Goal: Register for event/course

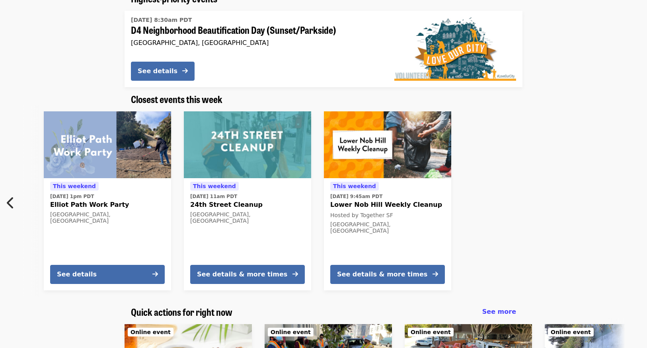
scroll to position [79, 0]
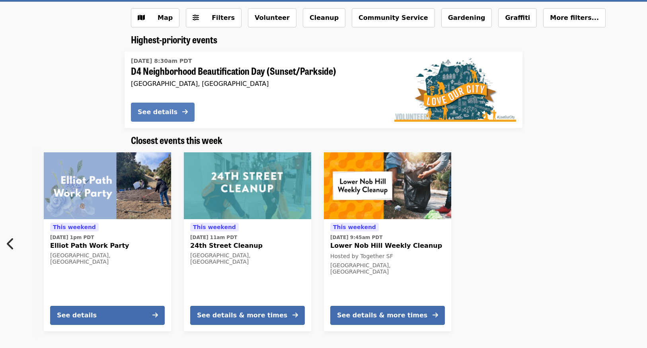
click at [179, 112] on button "See details" at bounding box center [163, 112] width 64 height 19
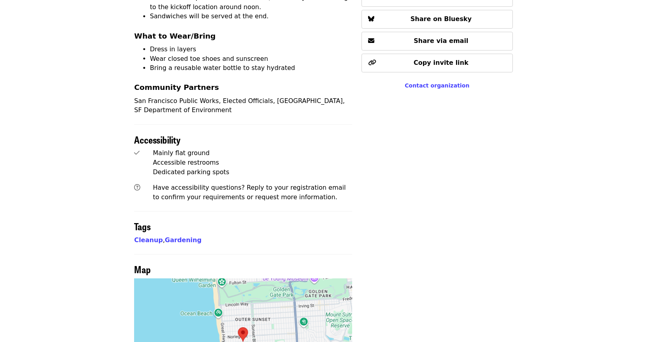
scroll to position [556, 0]
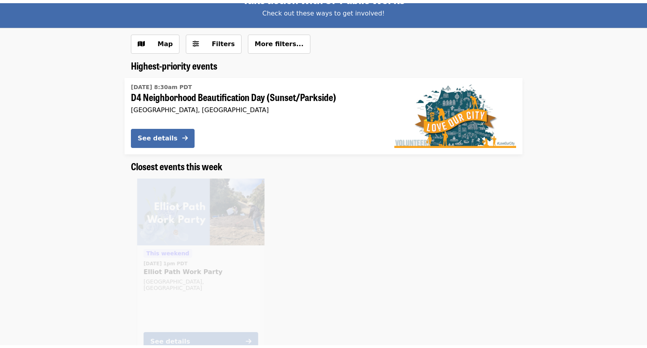
scroll to position [79, 0]
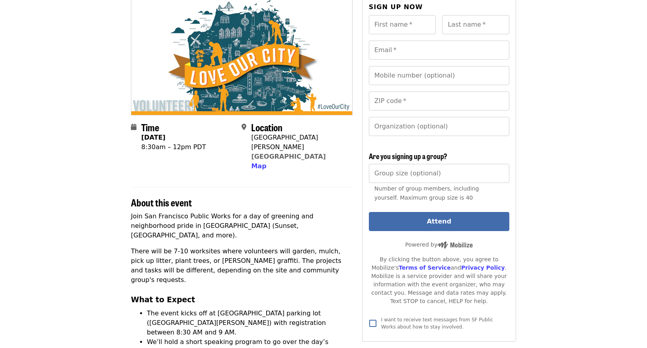
scroll to position [96, 0]
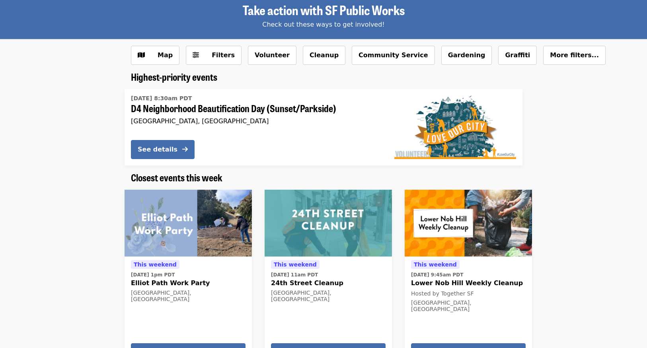
scroll to position [76, 0]
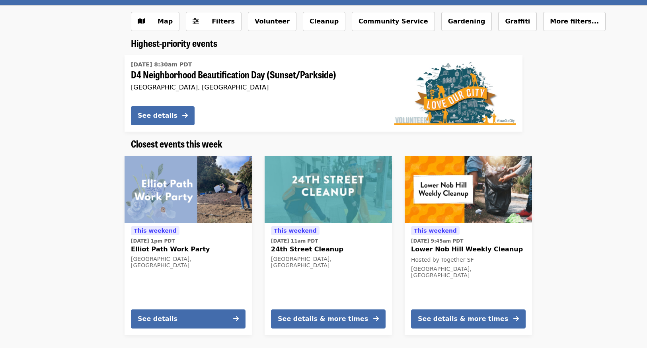
click at [171, 189] on img at bounding box center [187, 189] width 127 height 67
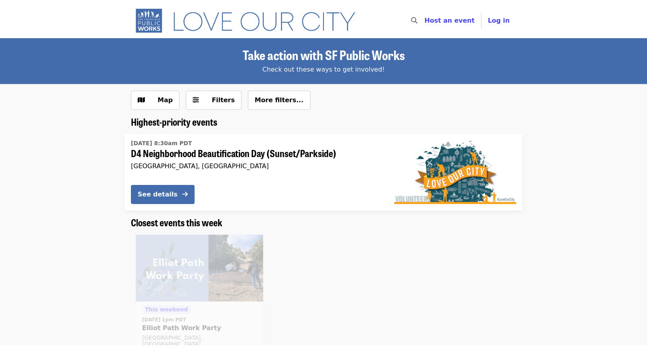
scroll to position [76, 0]
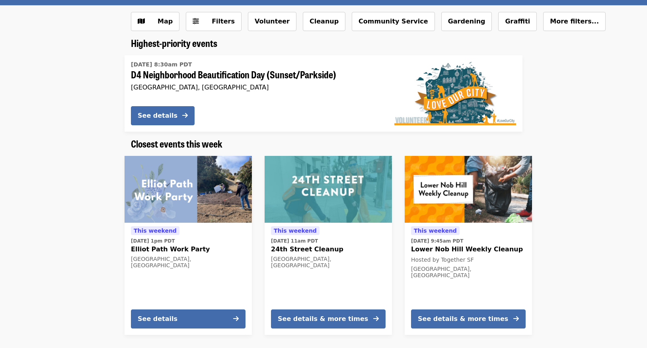
click at [486, 178] on img at bounding box center [468, 189] width 127 height 67
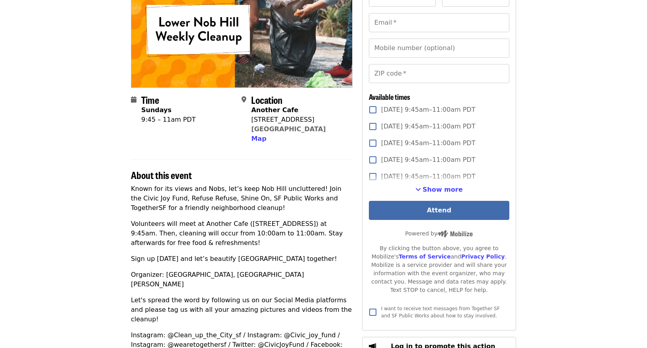
scroll to position [200, 0]
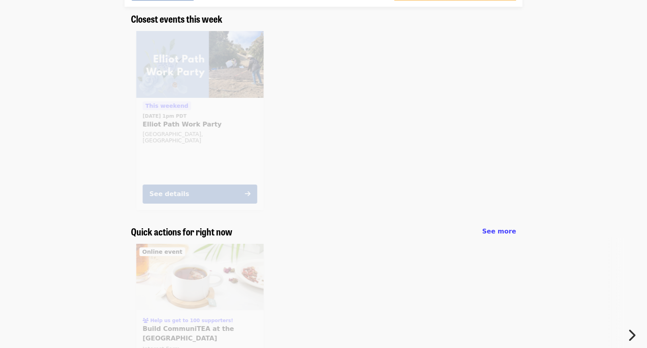
scroll to position [76, 0]
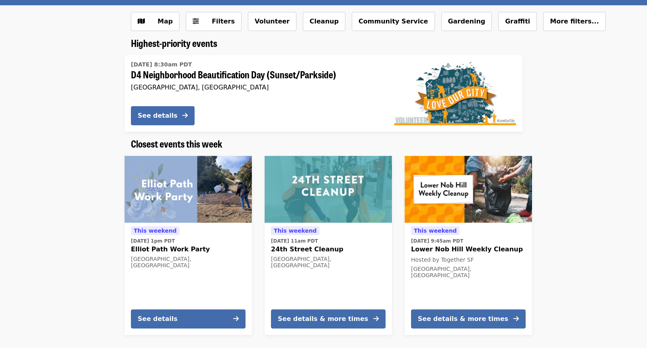
click at [334, 177] on img at bounding box center [328, 189] width 127 height 67
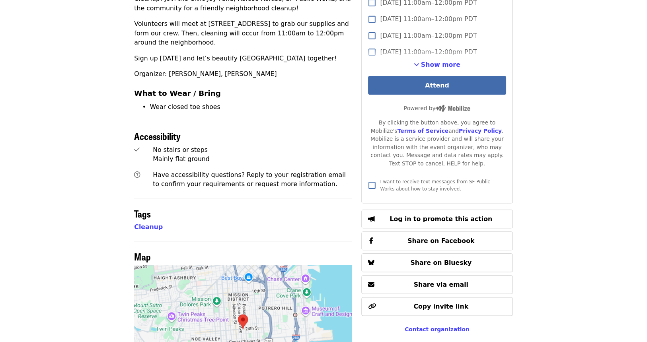
scroll to position [391, 0]
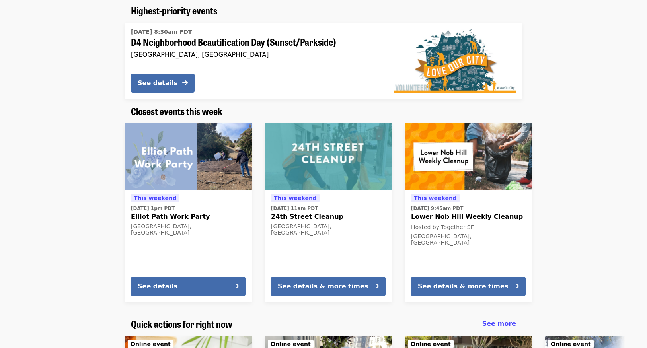
scroll to position [19, 0]
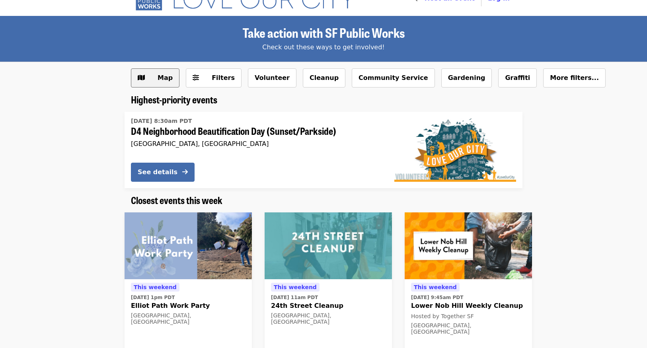
click at [150, 73] on button "Map" at bounding box center [155, 77] width 49 height 19
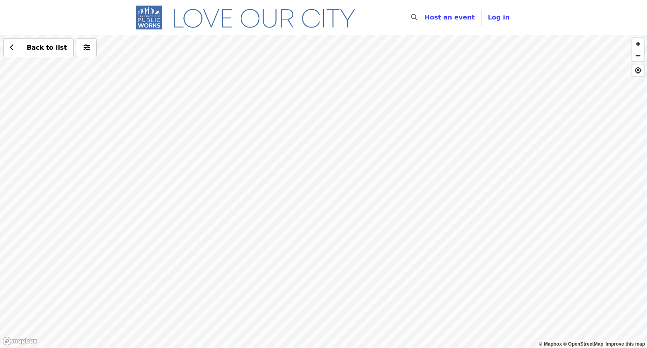
click at [480, 174] on div "Back to list" at bounding box center [323, 191] width 647 height 313
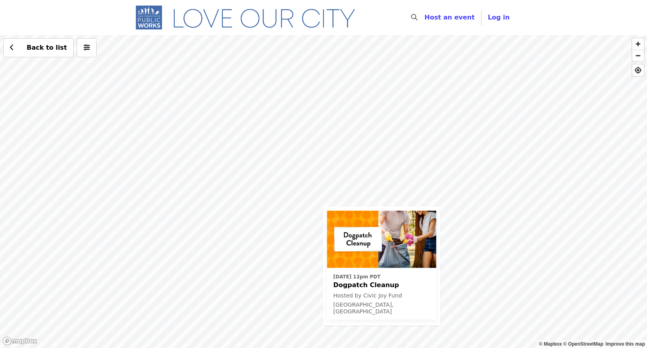
drag, startPoint x: 298, startPoint y: 78, endPoint x: 357, endPoint y: 151, distance: 93.4
click at [357, 151] on div "Sun, Oct 12 @ 12pm PDT Dogpatch Cleanup Hosted by Civic Joy Fund San Francisco,…" at bounding box center [323, 191] width 647 height 313
click at [408, 232] on img at bounding box center [381, 239] width 109 height 57
click at [495, 193] on div "Sun, Oct 12 @ 12pm PDT Dogpatch Cleanup Hosted by Civic Joy Fund San Francisco,…" at bounding box center [323, 191] width 647 height 313
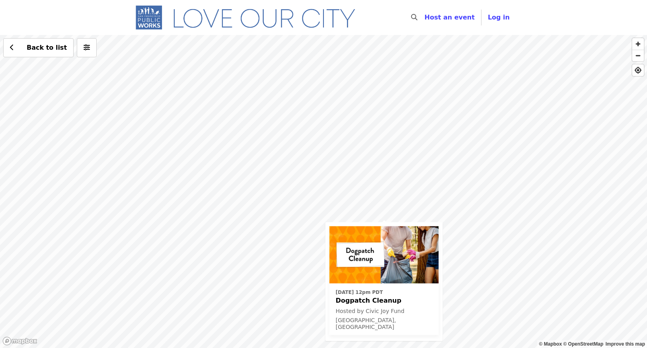
drag, startPoint x: 477, startPoint y: 169, endPoint x: 481, endPoint y: 261, distance: 92.0
click at [481, 261] on div "Sun, Oct 12 @ 12pm PDT Dogpatch Cleanup Hosted by Civic Joy Fund San Francisco,…" at bounding box center [323, 191] width 647 height 313
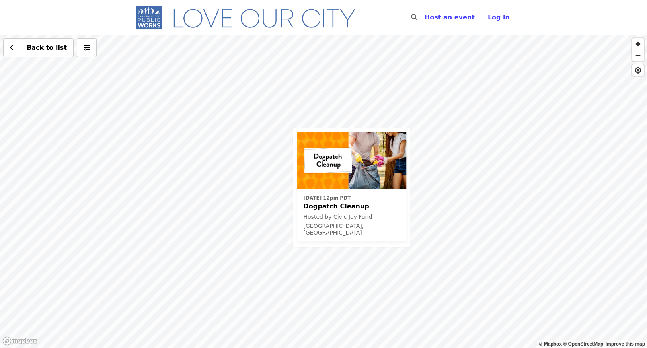
drag, startPoint x: 262, startPoint y: 294, endPoint x: 229, endPoint y: 125, distance: 172.2
click at [229, 125] on div "Sun, Oct 12 @ 12pm PDT Dogpatch Cleanup Hosted by Civic Joy Fund San Francisco,…" at bounding box center [323, 191] width 647 height 313
click at [181, 244] on div "Sun, Oct 12 @ 12pm PDT Dogpatch Cleanup Hosted by Civic Joy Fund San Francisco,…" at bounding box center [323, 191] width 647 height 313
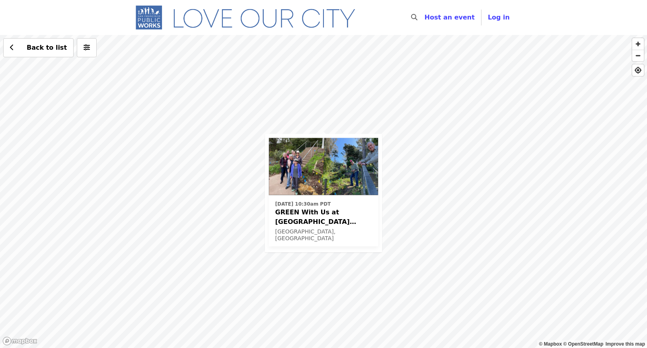
click at [205, 200] on div "Sat, Oct 18 @ 10:30am PDT GREEN With Us at Upper Esmeralda Stairway Garden San …" at bounding box center [323, 191] width 647 height 313
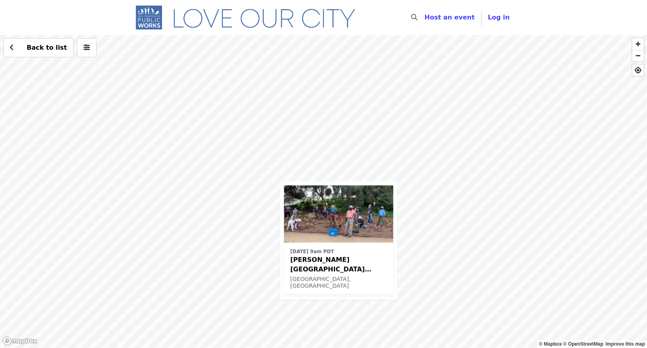
drag, startPoint x: 391, startPoint y: 72, endPoint x: 408, endPoint y: 235, distance: 164.8
click at [406, 241] on div "Sat, Oct 4 @ 9am PDT Glen Park Greenway Beautification Day San Francisco, CA Ba…" at bounding box center [323, 191] width 647 height 313
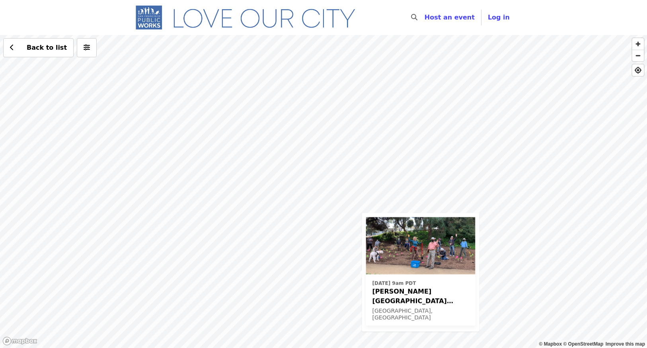
click at [78, 222] on div "Sat, Oct 4 @ 9am PDT Glen Park Greenway Beautification Day San Francisco, CA Ba…" at bounding box center [323, 191] width 647 height 313
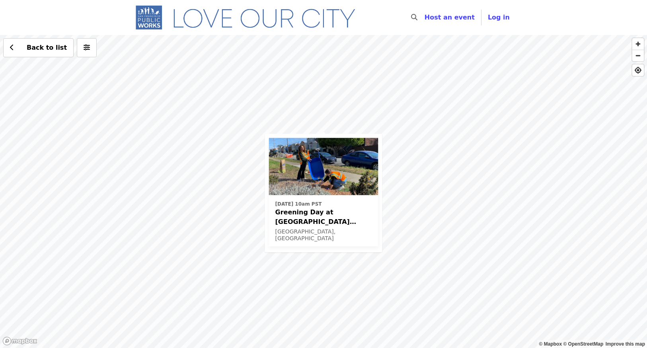
click at [296, 76] on div "Sun, Nov 23 @ 10am PST Greening Day at Sunset Blvd Gardens (36th Ave and Tarava…" at bounding box center [323, 191] width 647 height 313
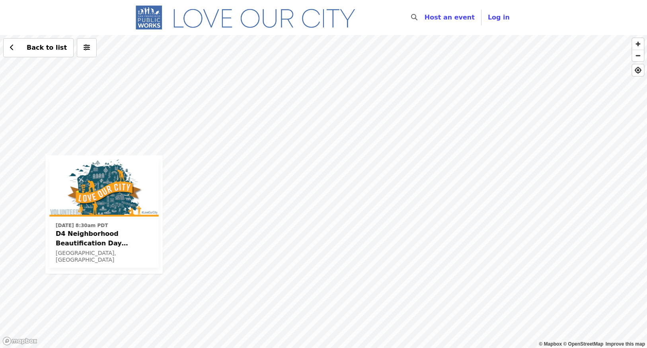
drag, startPoint x: 582, startPoint y: 155, endPoint x: 277, endPoint y: 182, distance: 305.9
click at [277, 182] on div "Sat, Oct 4 @ 8:30am PDT D4 Neighborhood Beautification Day (Sunset/Parkside) Sa…" at bounding box center [323, 191] width 647 height 313
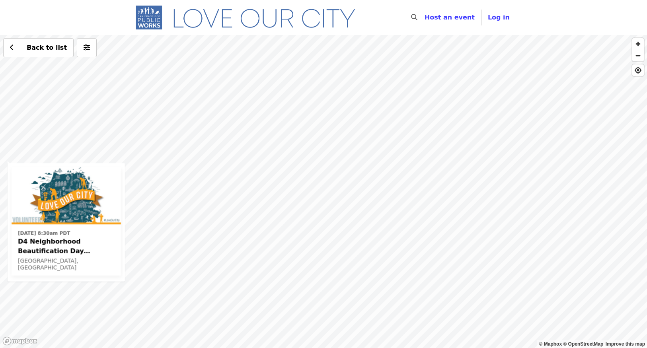
click at [551, 121] on div "Sat, Oct 4 @ 8:30am PDT D4 Neighborhood Beautification Day (Sunset/Parkside) Sa…" at bounding box center [323, 191] width 647 height 313
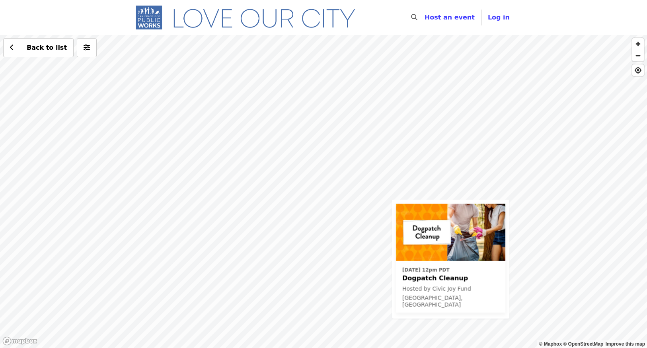
drag, startPoint x: 425, startPoint y: 111, endPoint x: 493, endPoint y: 241, distance: 146.9
click at [493, 241] on div "Sun, Oct 12 @ 12pm PDT Dogpatch Cleanup Hosted by Civic Joy Fund San Francisco,…" at bounding box center [323, 191] width 647 height 313
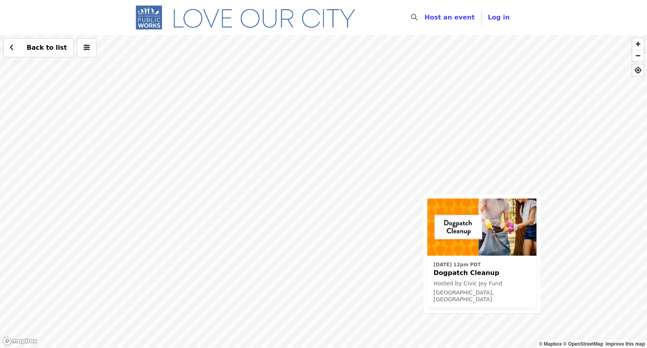
drag, startPoint x: 332, startPoint y: 165, endPoint x: 467, endPoint y: 229, distance: 149.7
click at [467, 230] on div "Sun, Oct 12 @ 12pm PDT Dogpatch Cleanup Hosted by Civic Joy Fund San Francisco,…" at bounding box center [323, 191] width 647 height 313
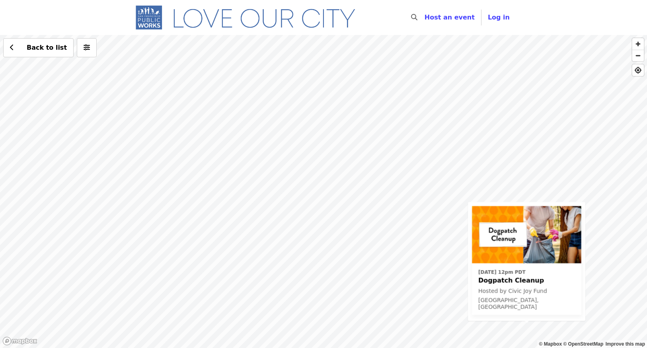
click at [221, 224] on div "Sun, Oct 12 @ 12pm PDT Dogpatch Cleanup Hosted by Civic Joy Fund San Francisco,…" at bounding box center [323, 191] width 647 height 313
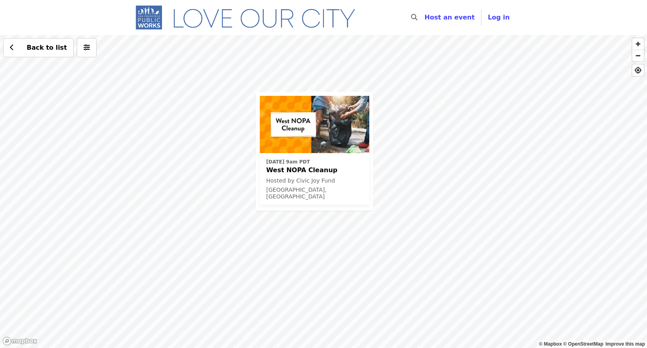
drag, startPoint x: 536, startPoint y: 94, endPoint x: 424, endPoint y: 39, distance: 124.7
click at [424, 39] on div "Sun, Oct 19 @ 9am PDT West NOPA Cleanup Hosted by Civic Joy Fund San Francisco,…" at bounding box center [323, 191] width 647 height 313
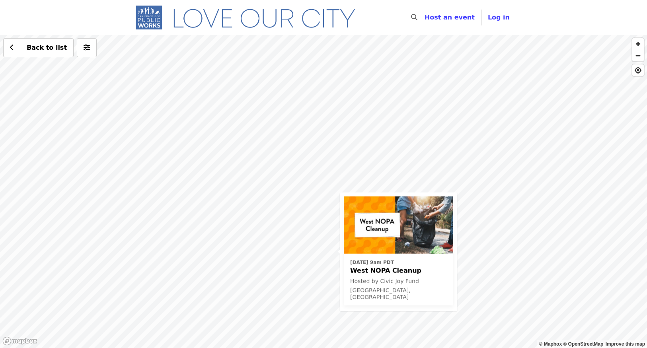
drag, startPoint x: 498, startPoint y: 113, endPoint x: 498, endPoint y: 226, distance: 112.2
click at [522, 275] on div "Sun, Oct 19 @ 9am PDT West NOPA Cleanup Hosted by Civic Joy Fund San Francisco,…" at bounding box center [323, 191] width 647 height 313
click at [426, 158] on div "Sun, Oct 19 @ 9am PDT West NOPA Cleanup Hosted by Civic Joy Fund San Francisco,…" at bounding box center [323, 191] width 647 height 313
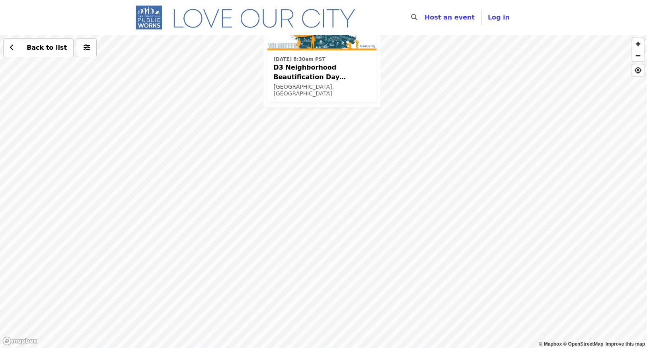
drag, startPoint x: 188, startPoint y: 297, endPoint x: 184, endPoint y: 140, distance: 157.2
click at [184, 140] on div "Sat, Nov 8 @ 8:30am PST D3 Neighborhood Beautification Day (North Beach / Russi…" at bounding box center [323, 191] width 647 height 313
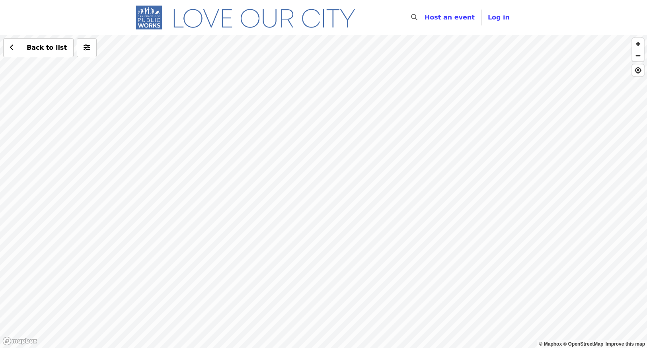
drag, startPoint x: 358, startPoint y: 140, endPoint x: 372, endPoint y: 323, distance: 183.4
click at [372, 324] on div "Sat, Nov 8 @ 8:30am PST D3 Neighborhood Beautification Day (North Beach / Russi…" at bounding box center [323, 191] width 647 height 313
click at [350, 134] on div "Sat, Nov 8 @ 8:30am PST D3 Neighborhood Beautification Day (North Beach / Russi…" at bounding box center [323, 191] width 647 height 313
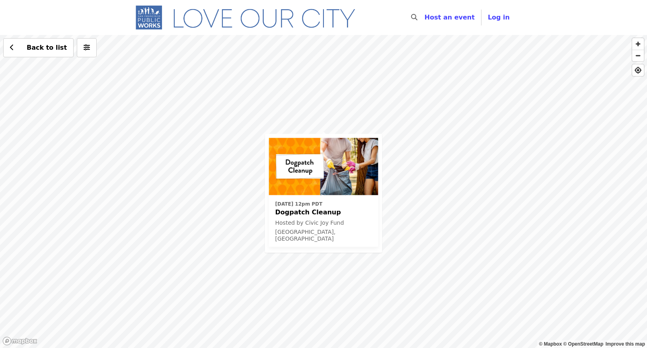
click at [341, 162] on img at bounding box center [323, 166] width 109 height 57
click at [494, 145] on div "Sun, Oct 12 @ 12pm PDT Dogpatch Cleanup Hosted by Civic Joy Fund San Francisco,…" at bounding box center [323, 191] width 647 height 313
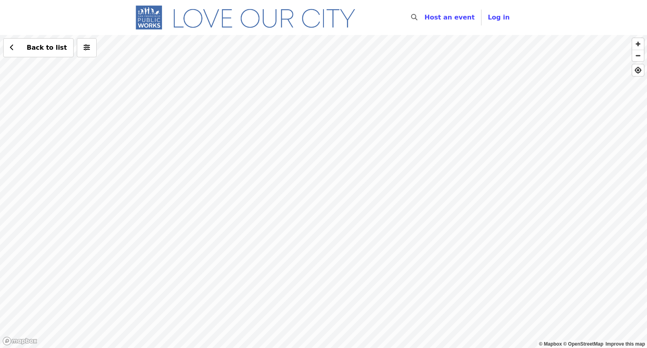
drag, startPoint x: 238, startPoint y: 103, endPoint x: 259, endPoint y: 252, distance: 150.2
click at [259, 252] on div "Back to list" at bounding box center [323, 191] width 647 height 313
drag, startPoint x: 155, startPoint y: 282, endPoint x: 192, endPoint y: 171, distance: 117.5
click at [192, 171] on div "Back to list" at bounding box center [323, 191] width 647 height 313
click at [180, 193] on div "Back to list" at bounding box center [323, 191] width 647 height 313
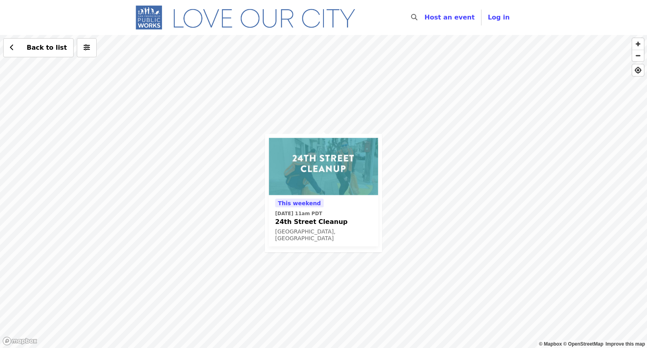
click at [320, 168] on img at bounding box center [323, 166] width 109 height 57
click at [409, 150] on div "This weekend Sat, Sep 27 @ 11am PDT 24th Street Cleanup San Francisco, CA Back …" at bounding box center [323, 191] width 647 height 313
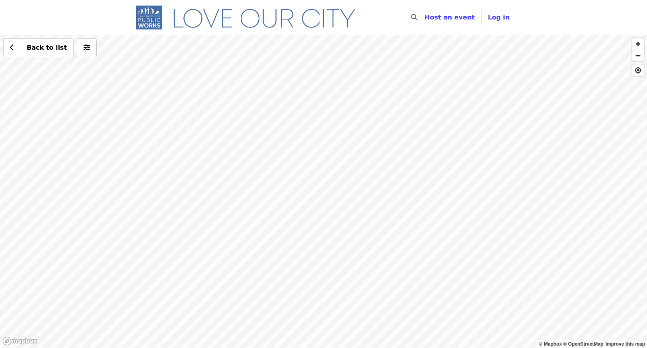
drag, startPoint x: 490, startPoint y: 93, endPoint x: 390, endPoint y: 183, distance: 134.3
click at [390, 184] on div "Back to list" at bounding box center [323, 191] width 647 height 313
click at [424, 173] on div "Back to list" at bounding box center [323, 191] width 647 height 313
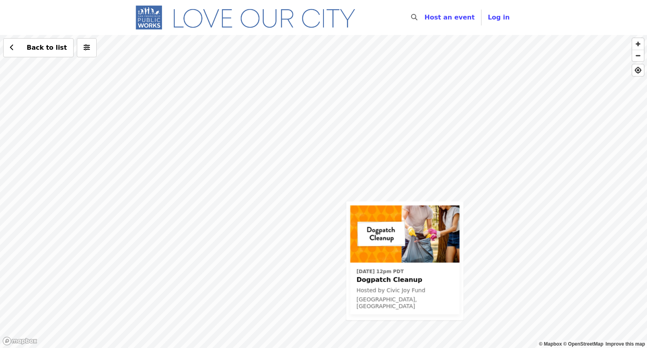
drag, startPoint x: 481, startPoint y: 135, endPoint x: 501, endPoint y: 263, distance: 128.8
click at [501, 263] on div "Sun, Oct 12 @ 12pm PDT Dogpatch Cleanup Hosted by Civic Joy Fund San Francisco,…" at bounding box center [323, 191] width 647 height 313
click at [261, 54] on div "Sun, Oct 12 @ 12pm PDT Dogpatch Cleanup Hosted by Civic Joy Fund San Francisco,…" at bounding box center [323, 191] width 647 height 313
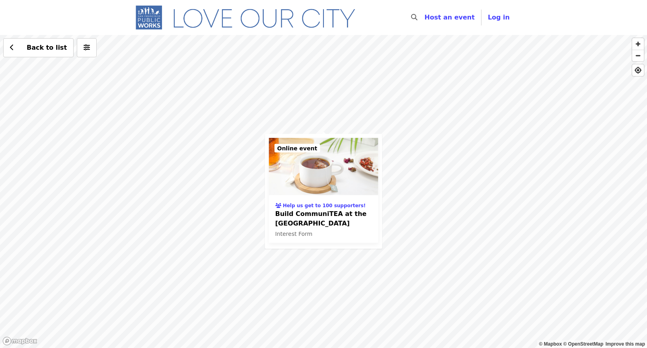
click at [321, 218] on span "Build CommuniTEA at the Street Tree Nursery" at bounding box center [323, 218] width 97 height 19
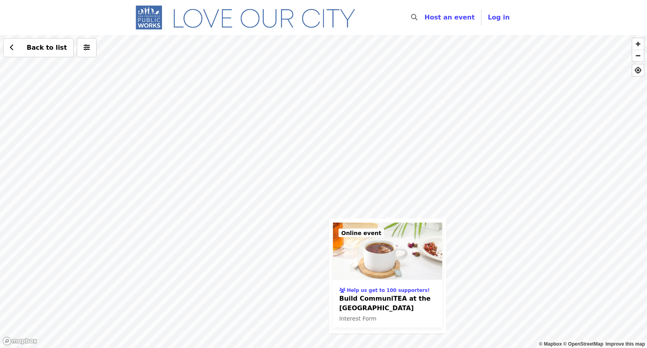
drag, startPoint x: 445, startPoint y: 134, endPoint x: 532, endPoint y: 249, distance: 143.7
click at [532, 249] on div "Help us get to 100 supporters! Build CommuniTEA at the Street Tree Nursery Inte…" at bounding box center [323, 191] width 647 height 313
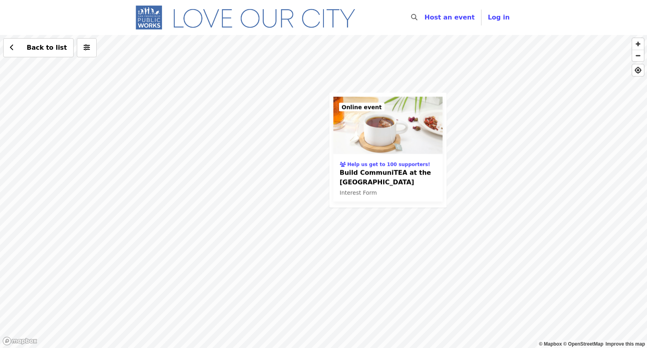
drag, startPoint x: 266, startPoint y: 255, endPoint x: 277, endPoint y: 142, distance: 113.6
click at [277, 142] on div "Help us get to 100 supporters! Build CommuniTEA at the Street Tree Nursery Inte…" at bounding box center [323, 191] width 647 height 313
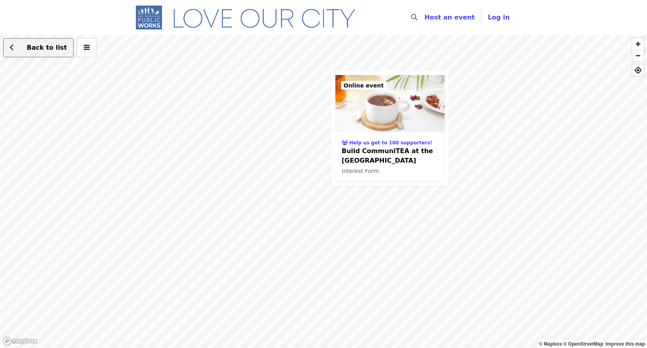
click at [17, 53] on button "Back to list" at bounding box center [38, 47] width 70 height 19
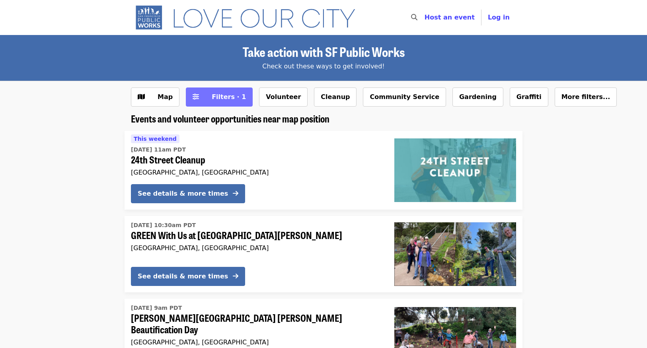
click at [206, 93] on span "Filters · 1" at bounding box center [225, 97] width 42 height 10
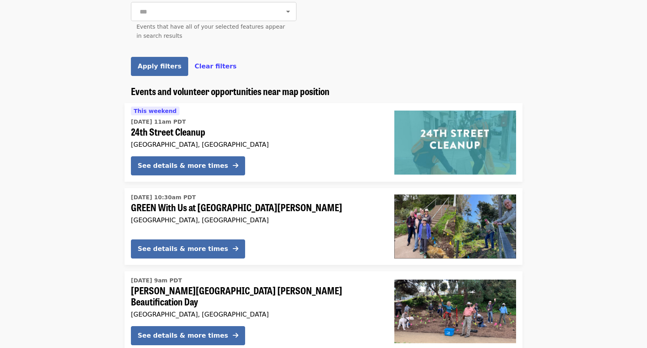
scroll to position [513, 0]
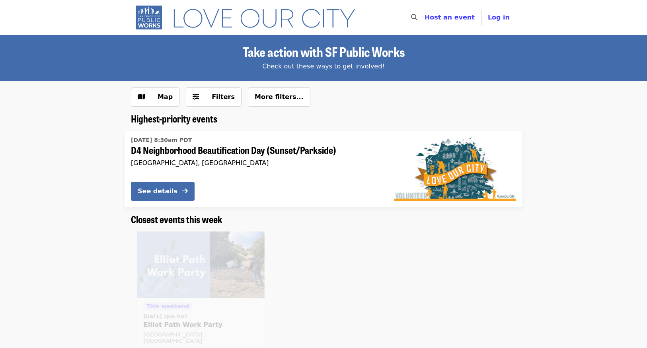
scroll to position [19, 0]
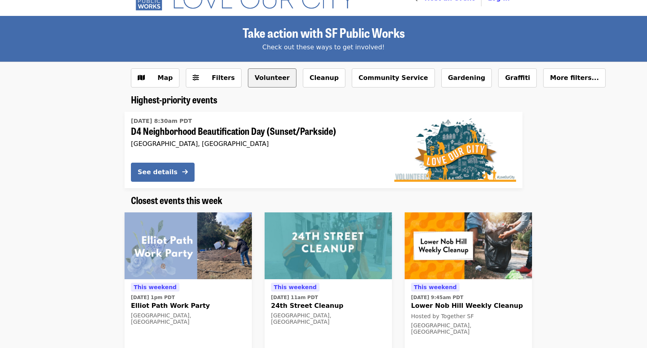
click at [274, 76] on button "Volunteer" at bounding box center [272, 77] width 49 height 19
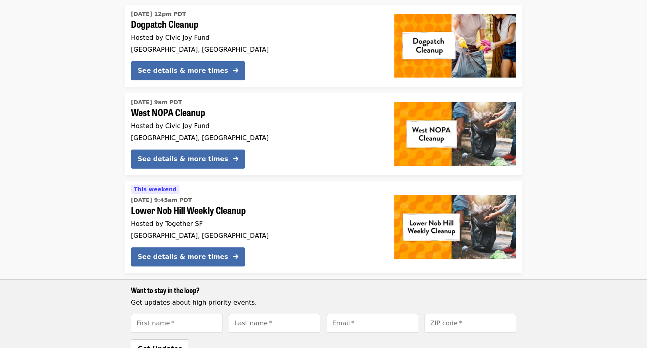
scroll to position [117, 0]
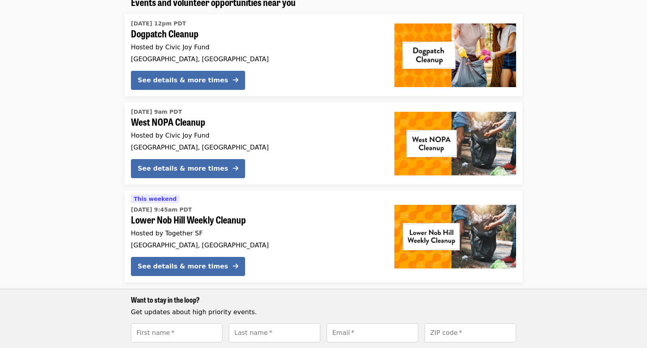
click at [201, 219] on span "Lower Nob Hill Weekly Cleanup" at bounding box center [256, 220] width 251 height 12
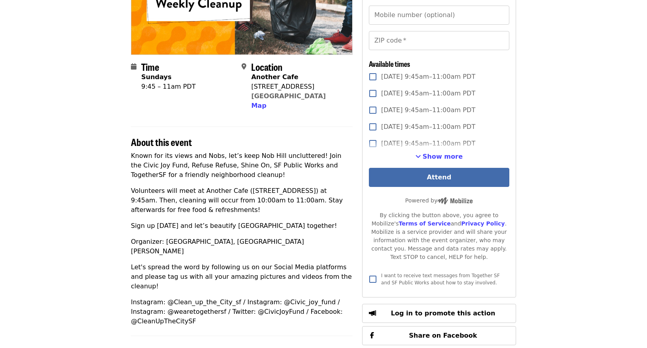
scroll to position [142, 0]
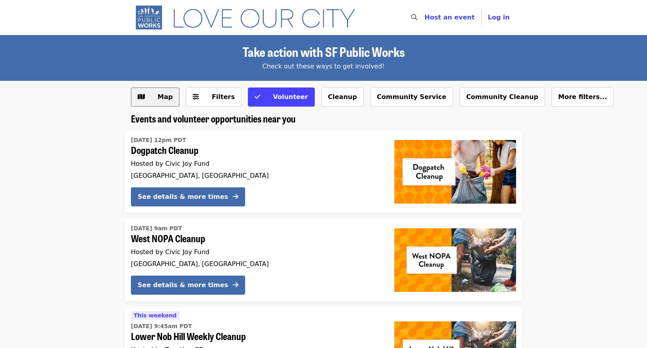
click at [152, 97] on span "Map" at bounding box center [161, 97] width 23 height 10
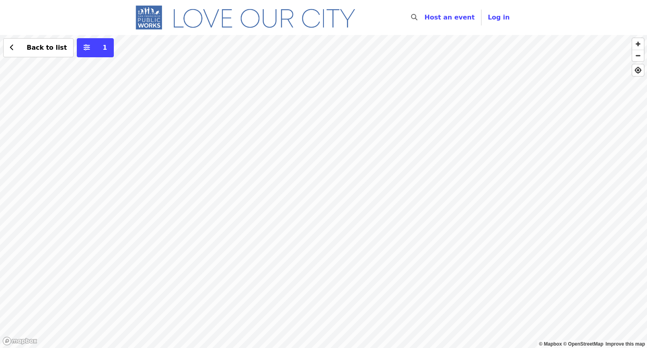
drag, startPoint x: 267, startPoint y: 282, endPoint x: 348, endPoint y: 109, distance: 191.8
click at [348, 109] on div "Back to list 1" at bounding box center [323, 191] width 647 height 313
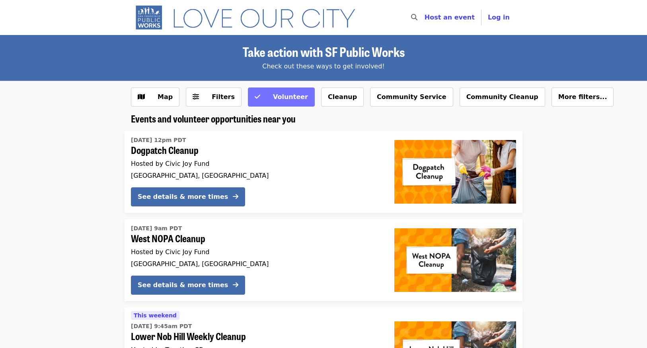
click at [265, 95] on span "Volunteer" at bounding box center [286, 97] width 43 height 10
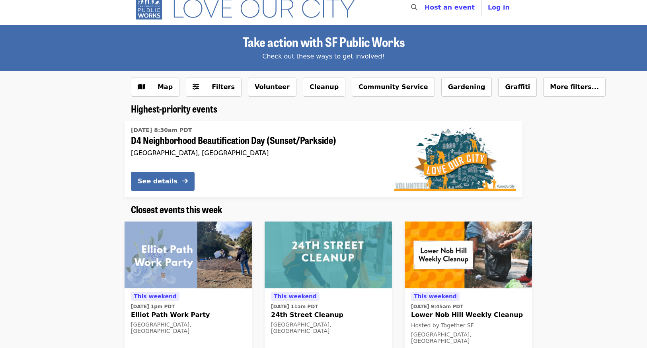
scroll to position [95, 0]
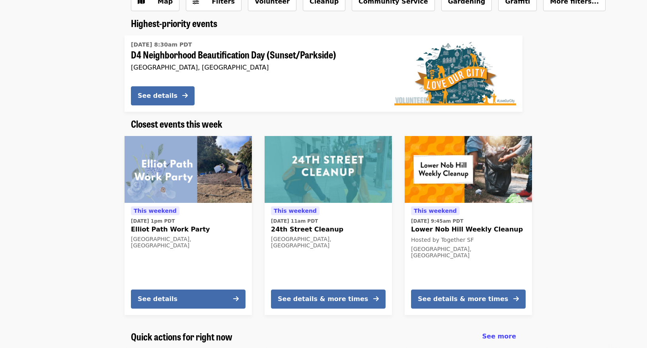
click at [210, 177] on img at bounding box center [187, 169] width 127 height 67
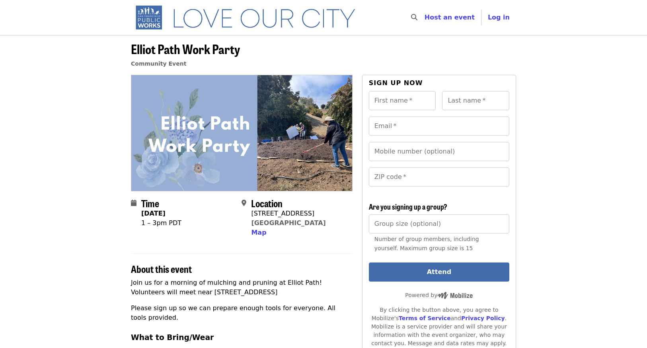
click at [297, 129] on img at bounding box center [241, 132] width 221 height 115
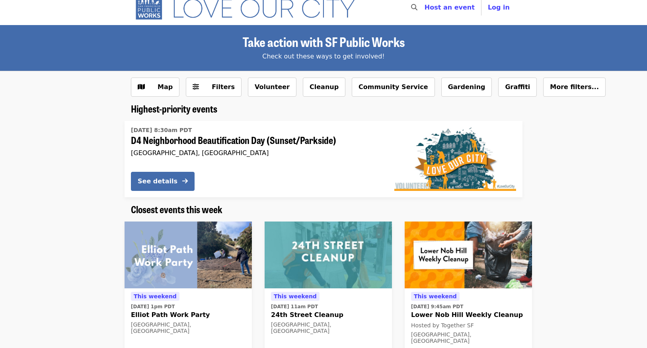
scroll to position [15, 0]
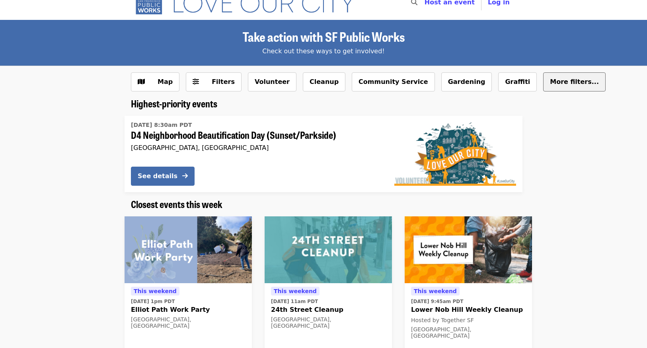
click at [550, 78] on span "More filters..." at bounding box center [574, 82] width 49 height 8
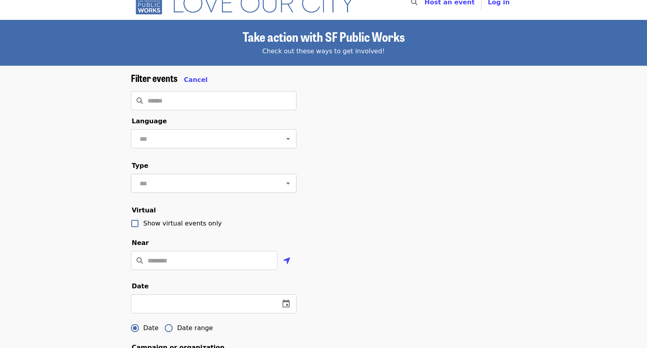
click at [242, 186] on input "text" at bounding box center [203, 183] width 133 height 15
click at [432, 151] on div "Filter events Cancel ​ Language ​ Type ​ Virtual Show virtual events only Near …" at bounding box center [323, 316] width 398 height 488
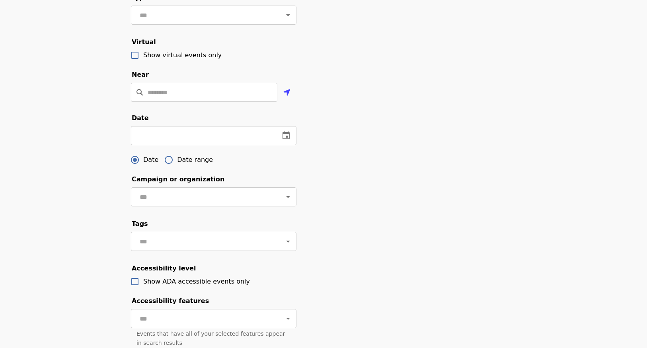
scroll to position [282, 0]
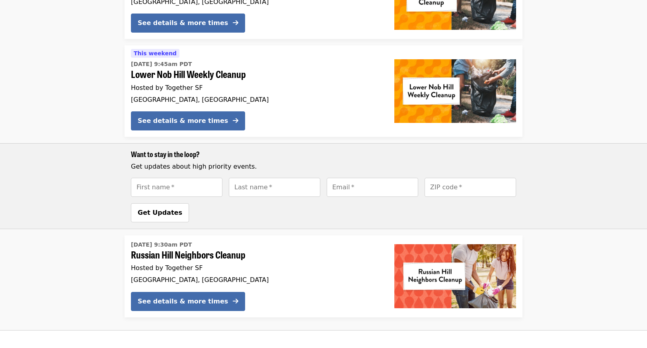
scroll to position [346, 0]
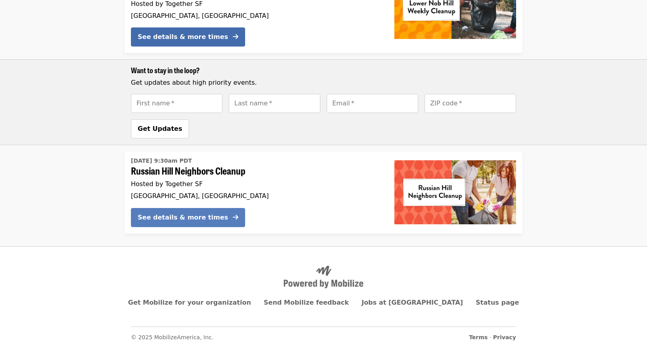
click at [185, 214] on div "See details & more times" at bounding box center [183, 218] width 90 height 10
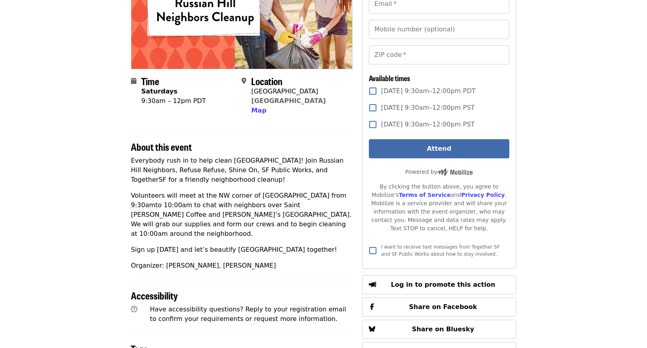
scroll to position [127, 0]
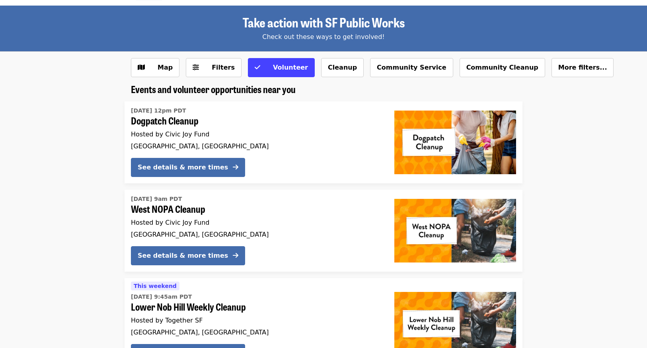
scroll to position [14, 0]
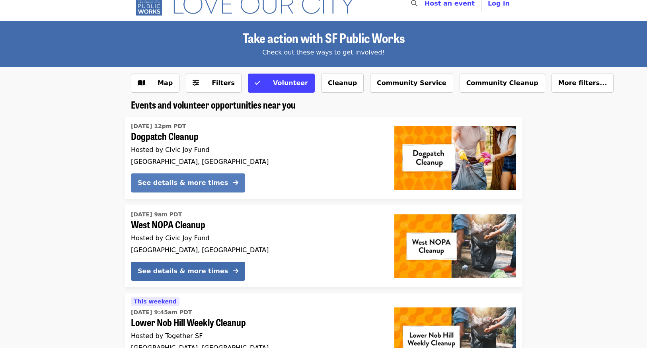
click at [189, 182] on div "See details & more times" at bounding box center [183, 183] width 90 height 10
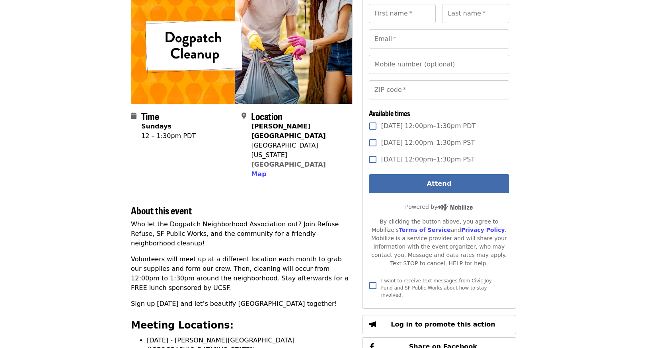
scroll to position [82, 0]
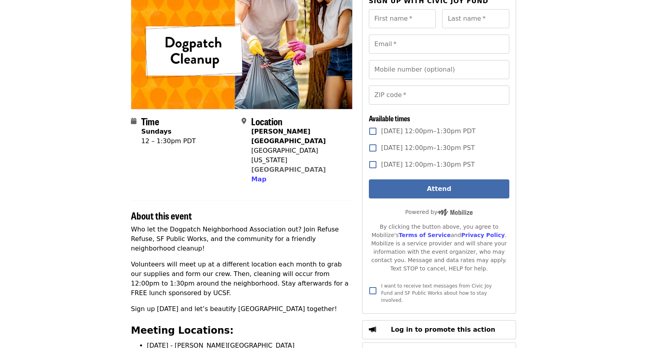
click at [571, 122] on article "Dogpatch Cleanup Community Event · Hosted by Civic Joy Fund Time Sundays 12 – 1…" at bounding box center [323, 314] width 647 height 722
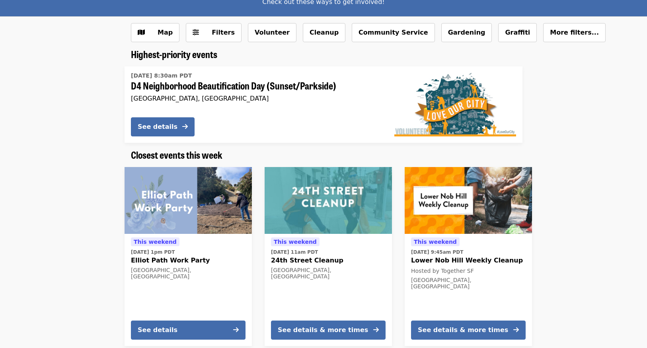
scroll to position [59, 0]
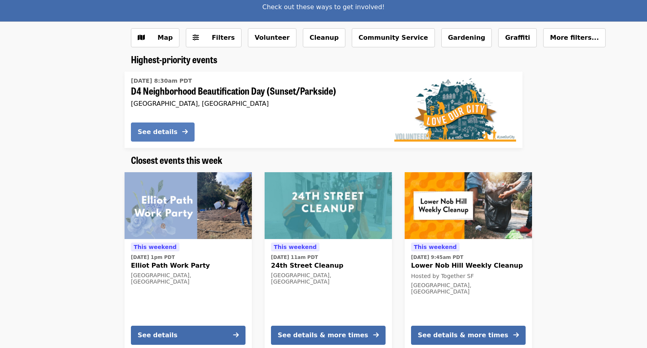
click at [173, 129] on div "See details" at bounding box center [158, 132] width 40 height 10
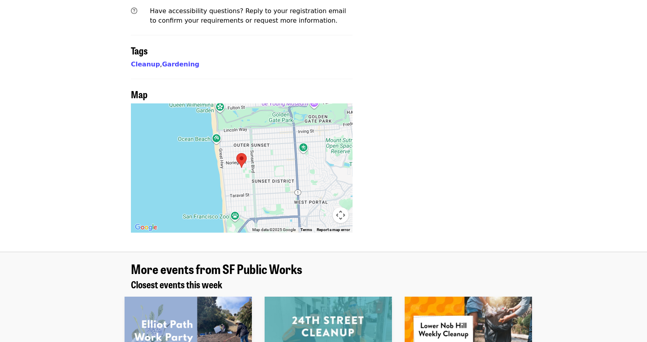
scroll to position [623, 0]
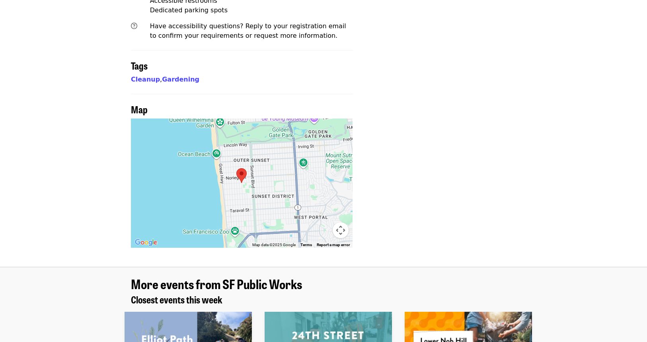
click at [236, 168] on area at bounding box center [236, 168] width 0 height 0
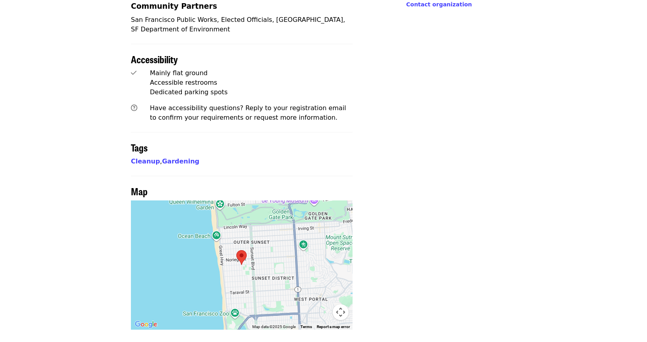
scroll to position [0, 0]
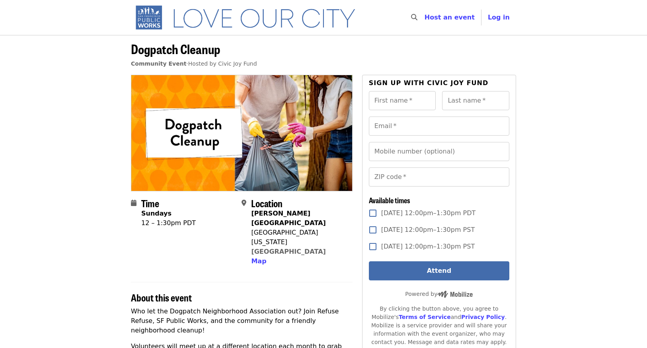
scroll to position [103, 0]
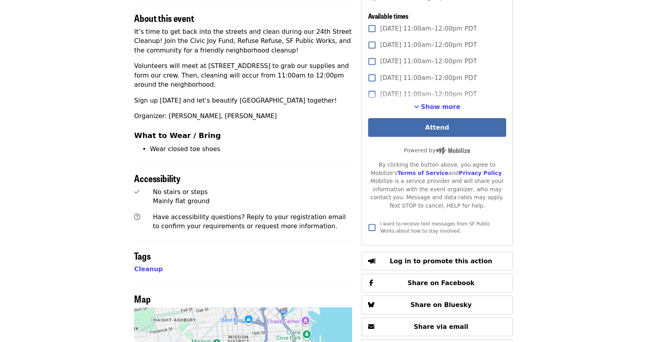
scroll to position [364, 0]
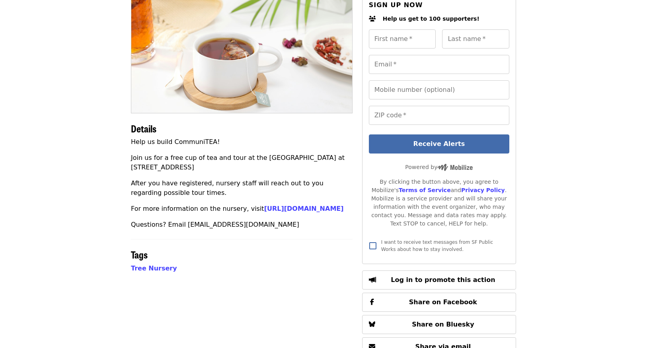
scroll to position [119, 0]
